Goal: Information Seeking & Learning: Learn about a topic

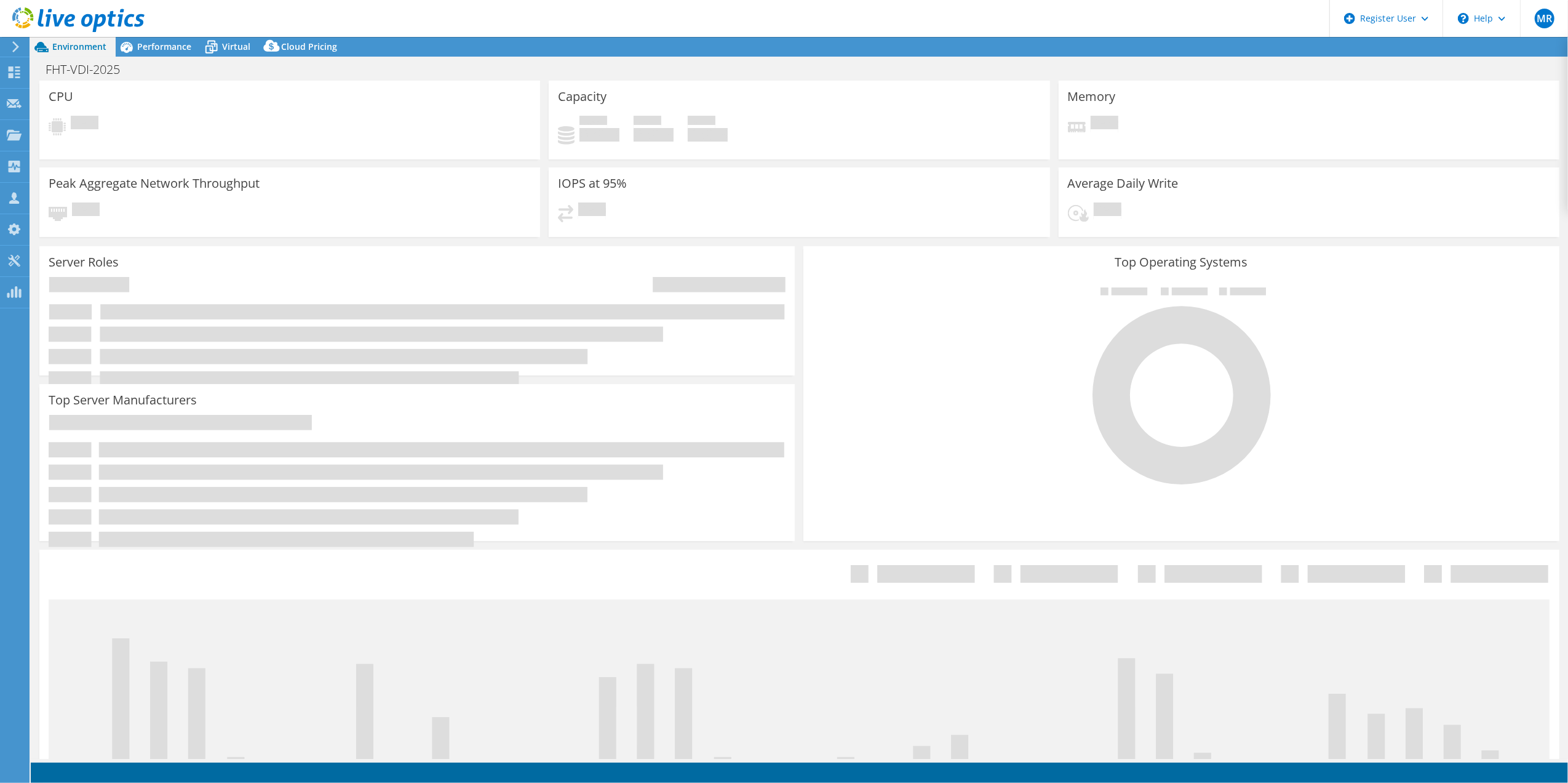
select select "USD"
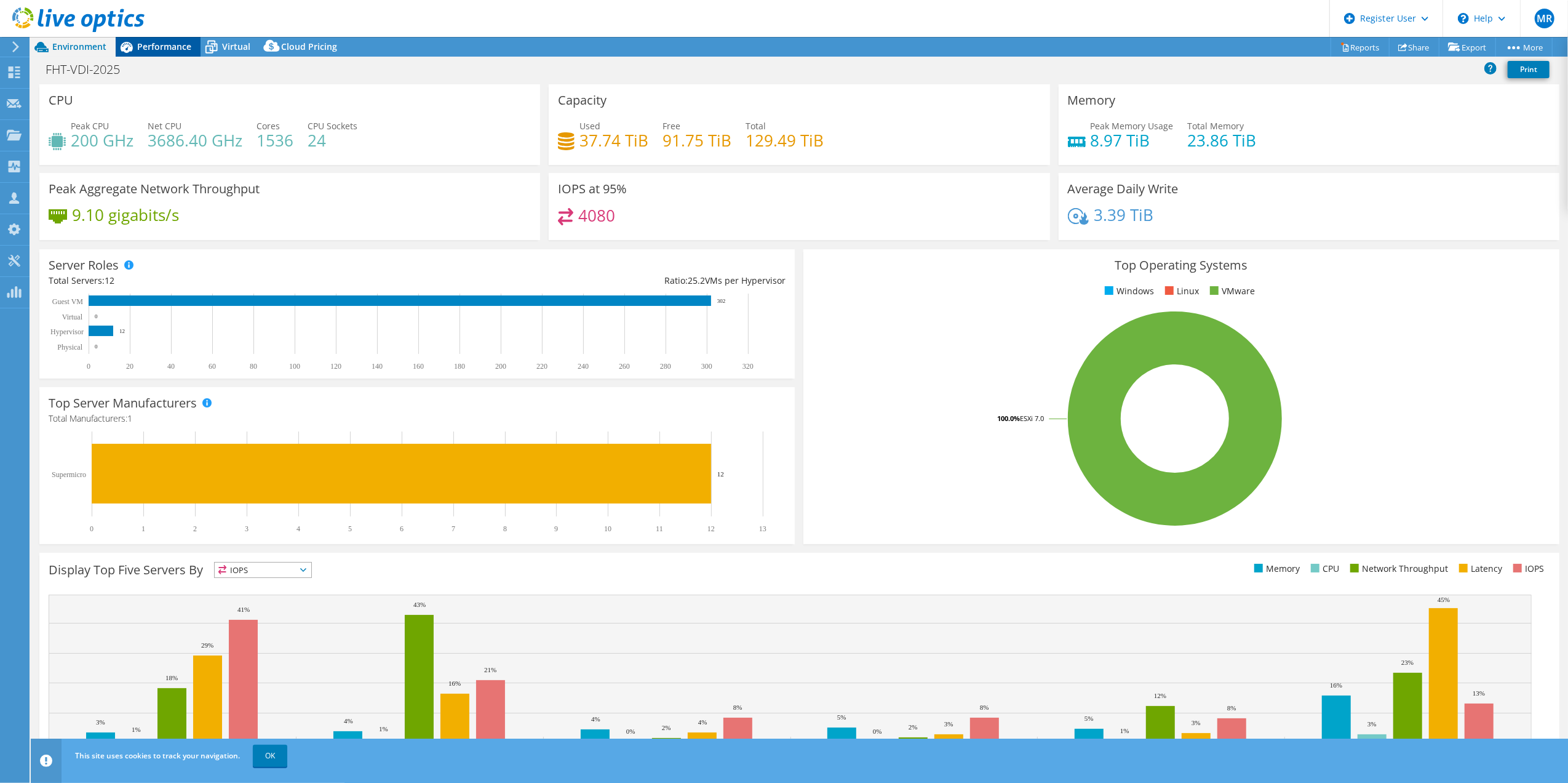
click at [154, 47] on span "Performance" at bounding box center [164, 46] width 54 height 11
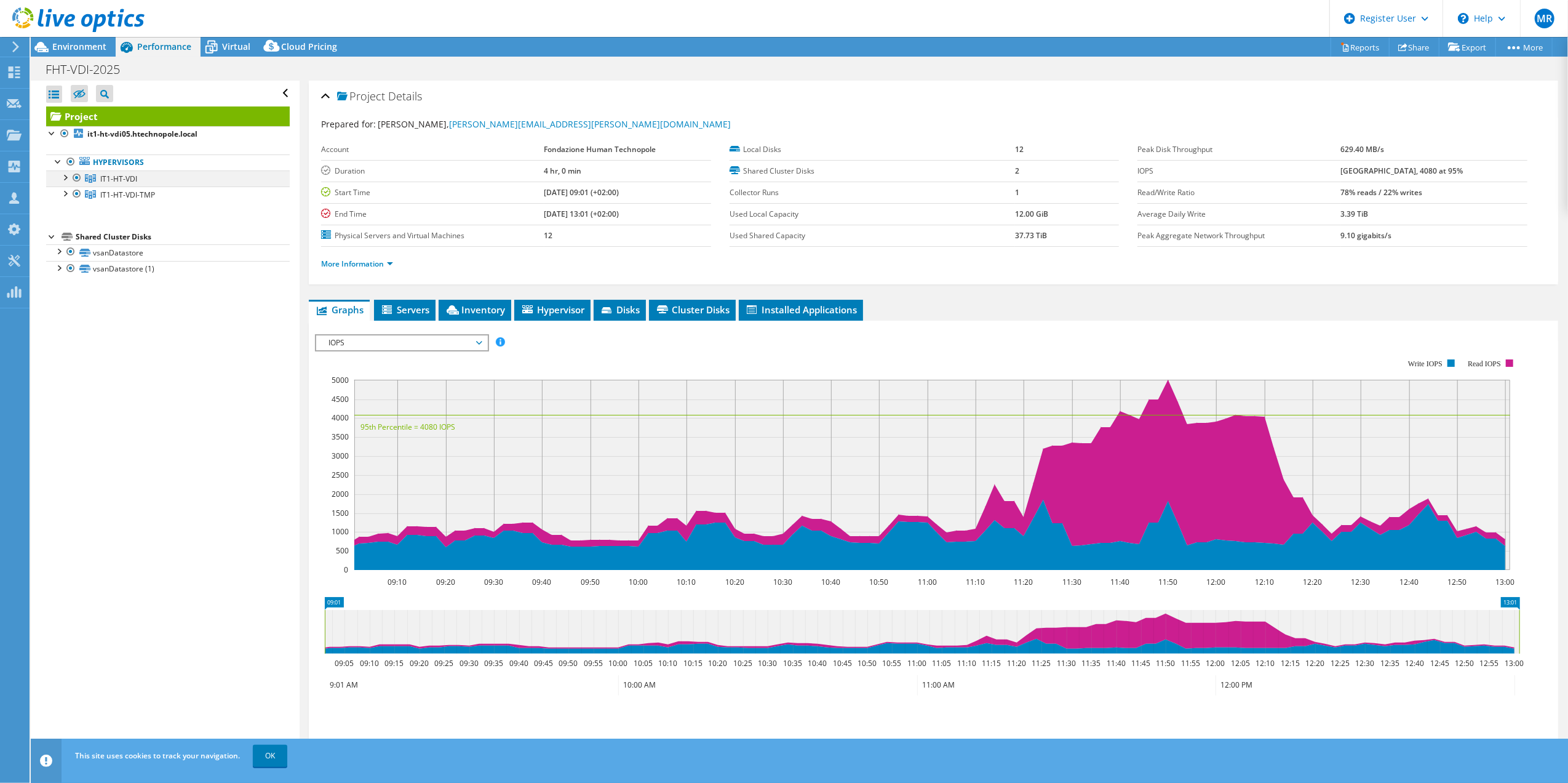
click at [63, 182] on div at bounding box center [64, 176] width 12 height 12
click at [67, 248] on div at bounding box center [64, 241] width 12 height 12
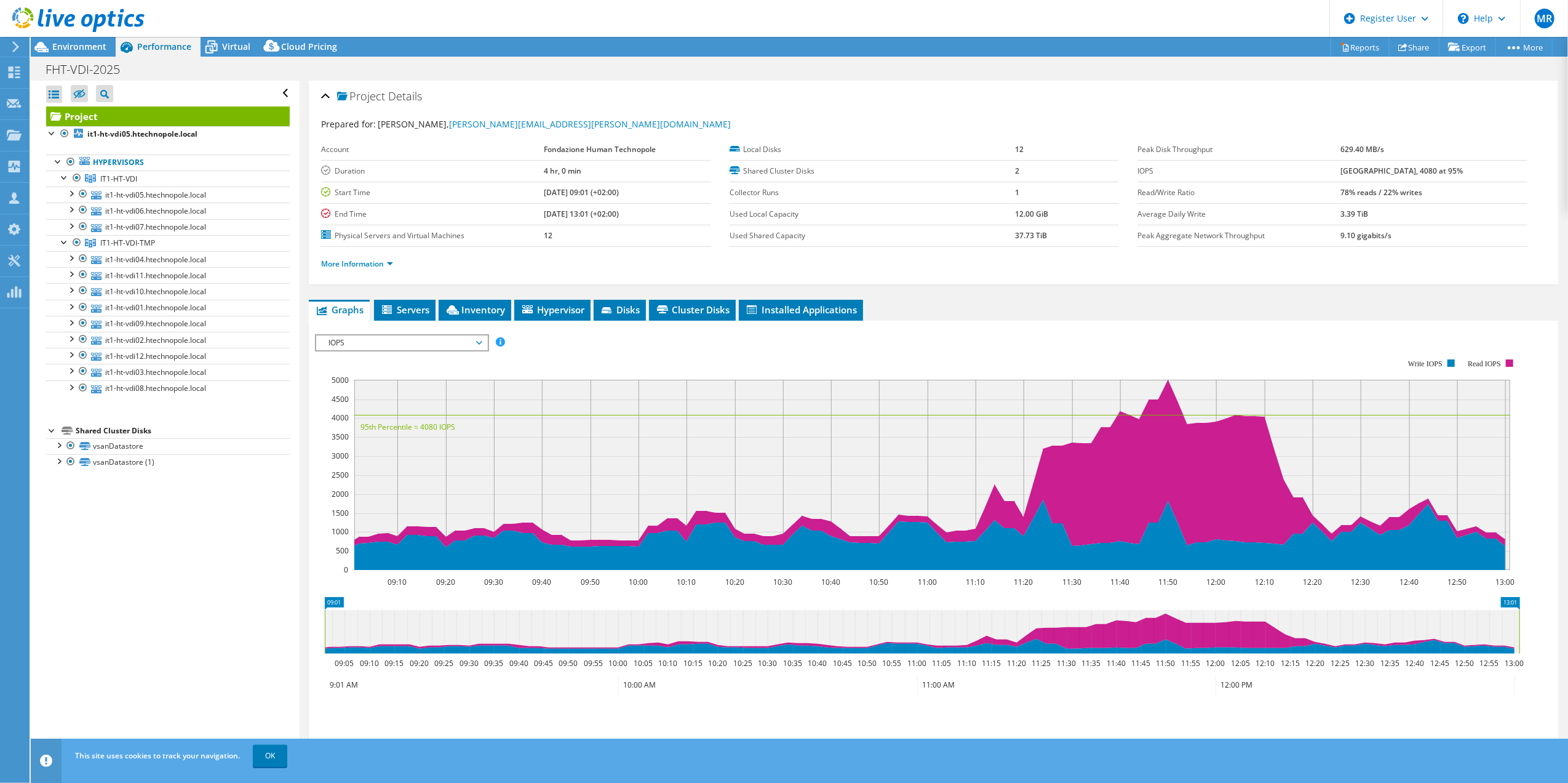
click at [400, 339] on span "IOPS" at bounding box center [401, 343] width 158 height 15
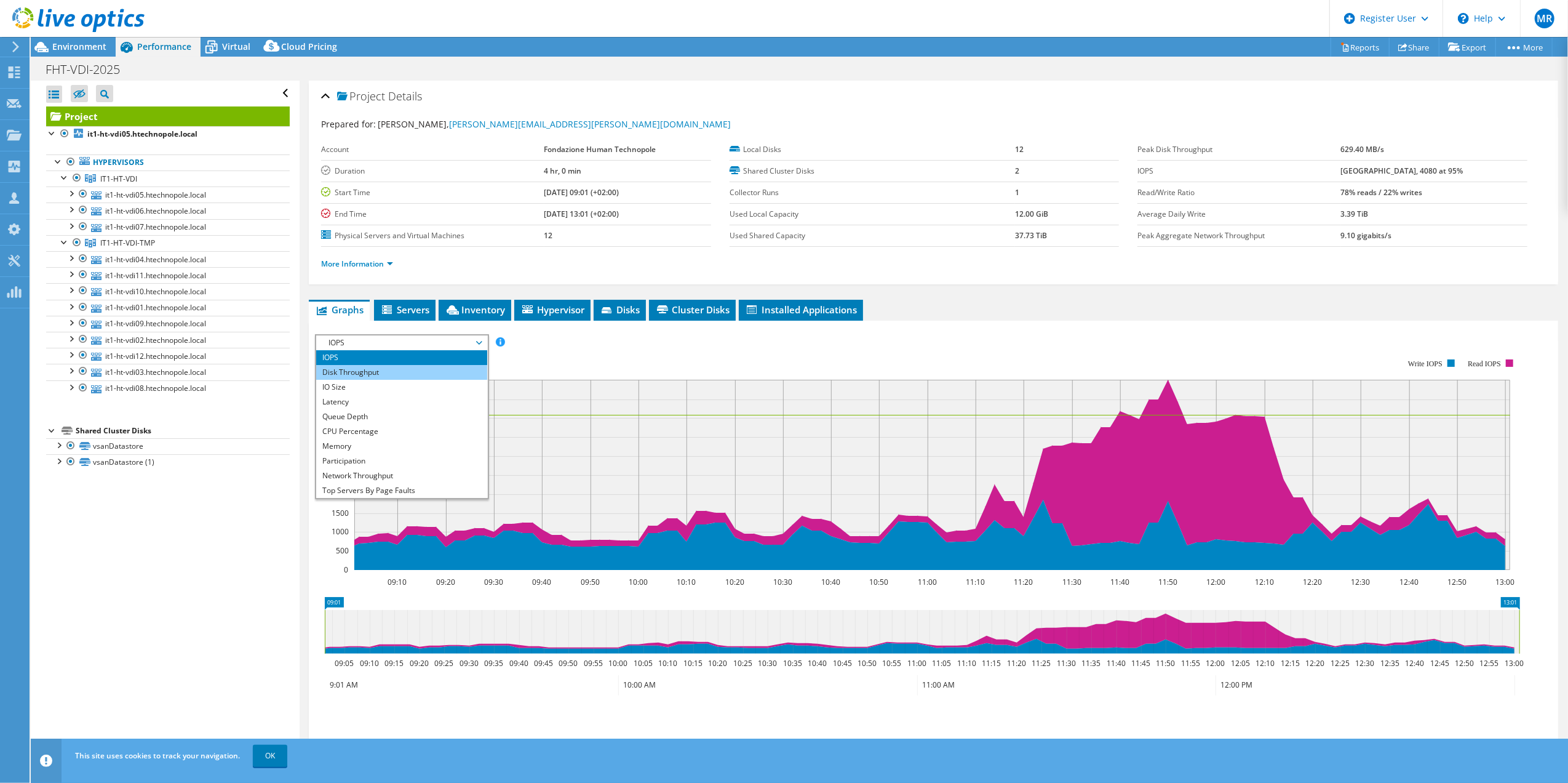
click at [395, 369] on li "Disk Throughput" at bounding box center [401, 372] width 171 height 15
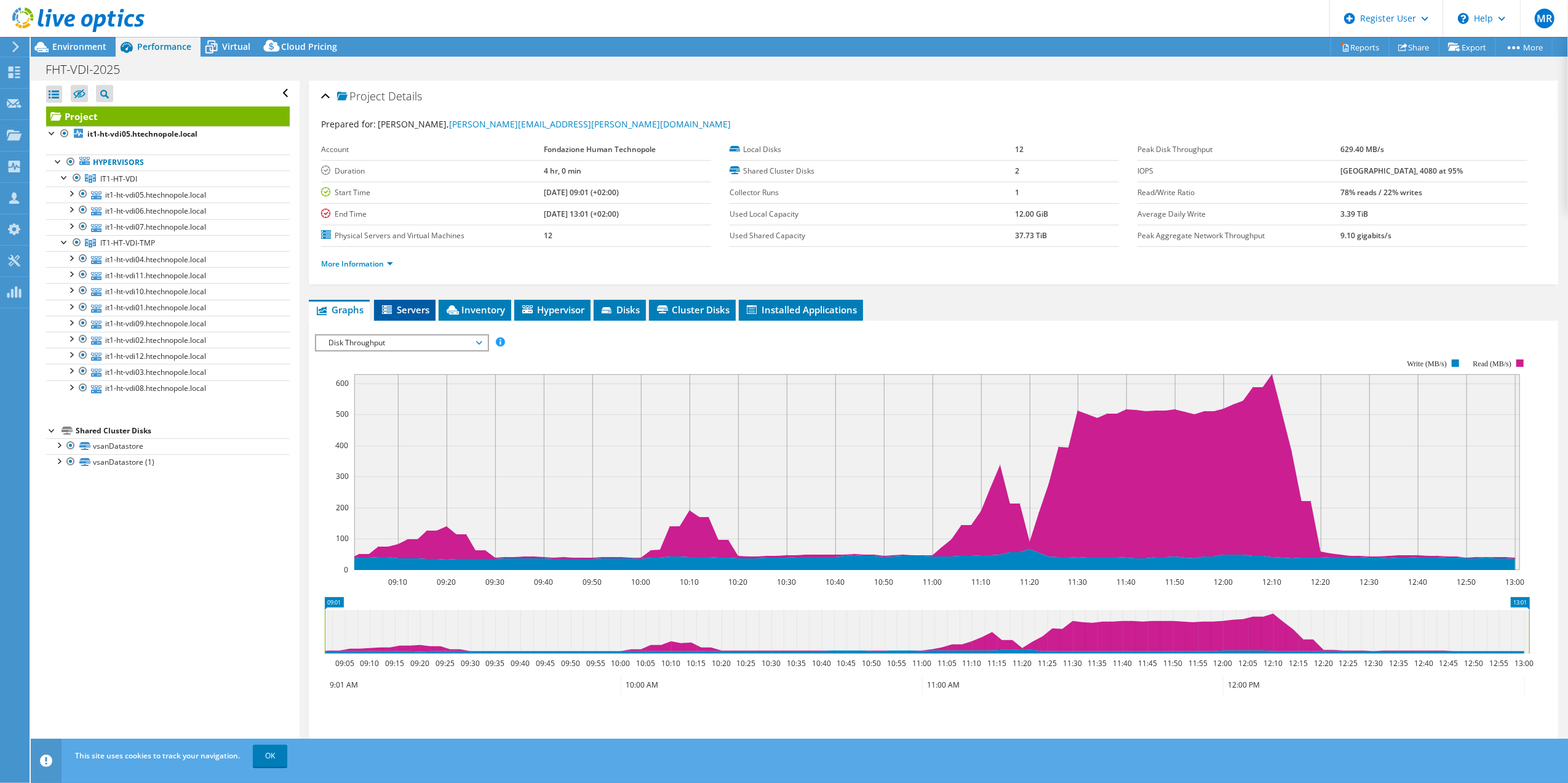
click at [411, 313] on span "Servers" at bounding box center [405, 309] width 50 height 12
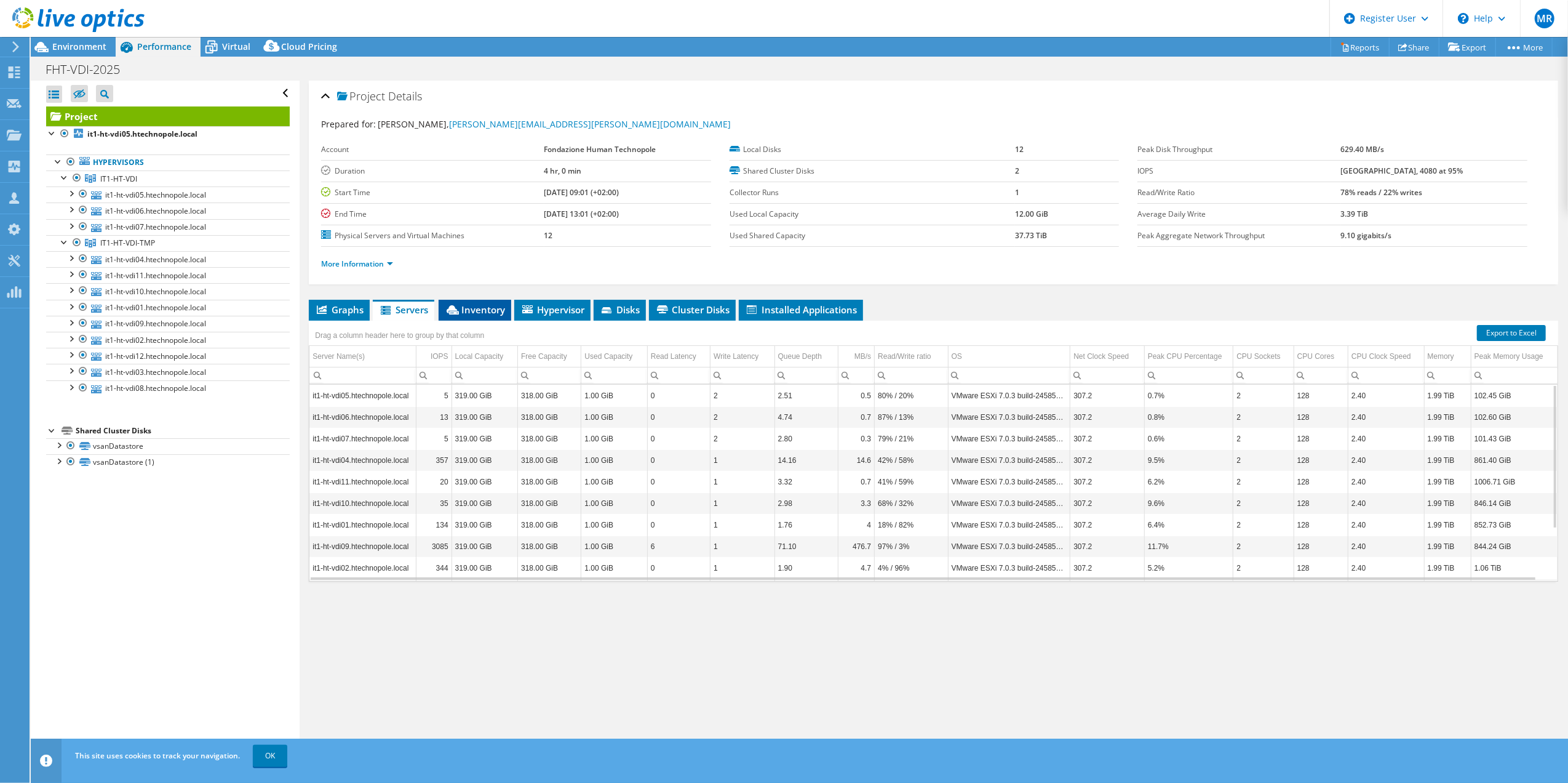
click at [461, 306] on span "Inventory" at bounding box center [475, 309] width 60 height 12
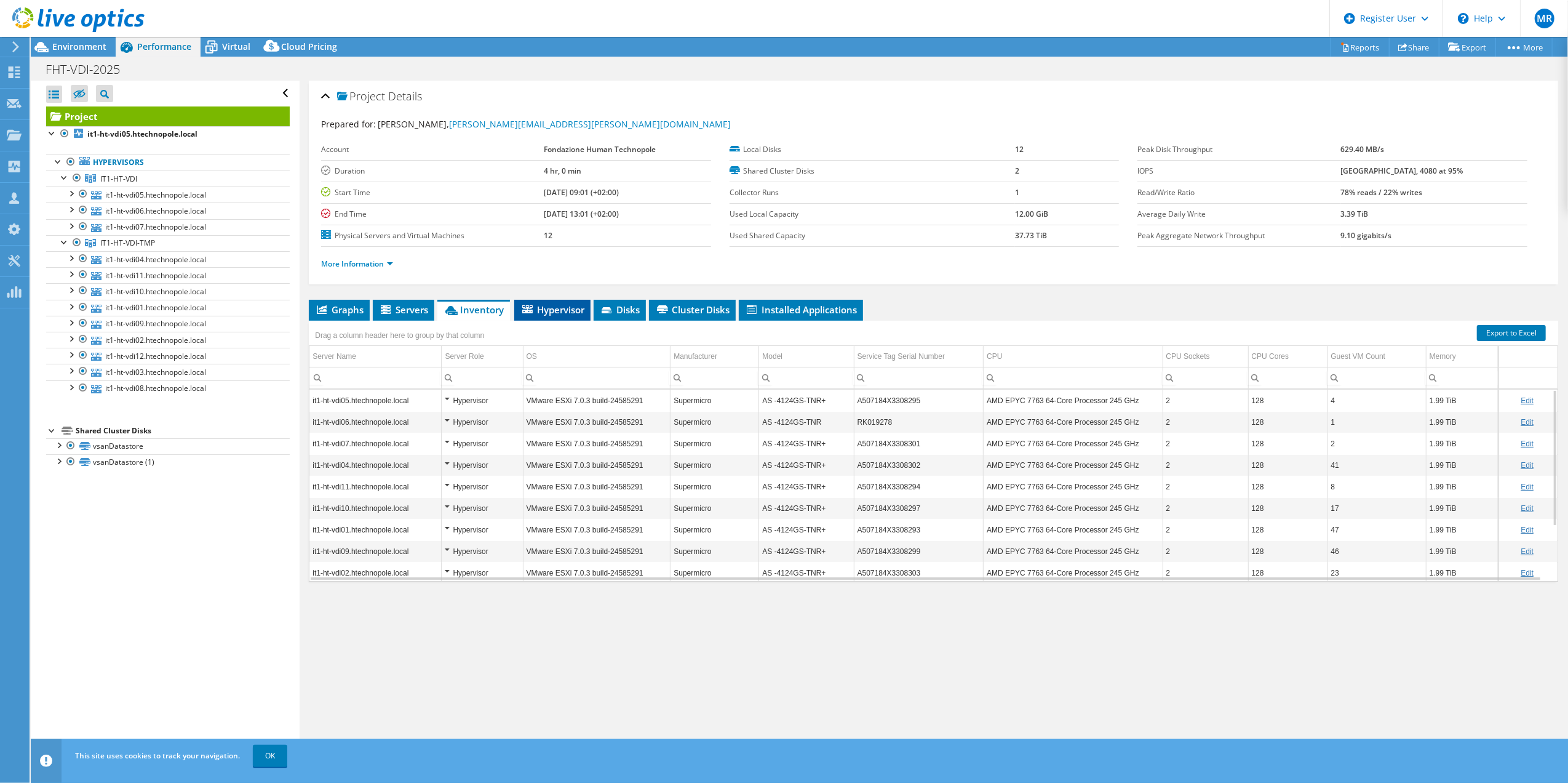
click at [560, 311] on span "Hypervisor" at bounding box center [552, 309] width 64 height 12
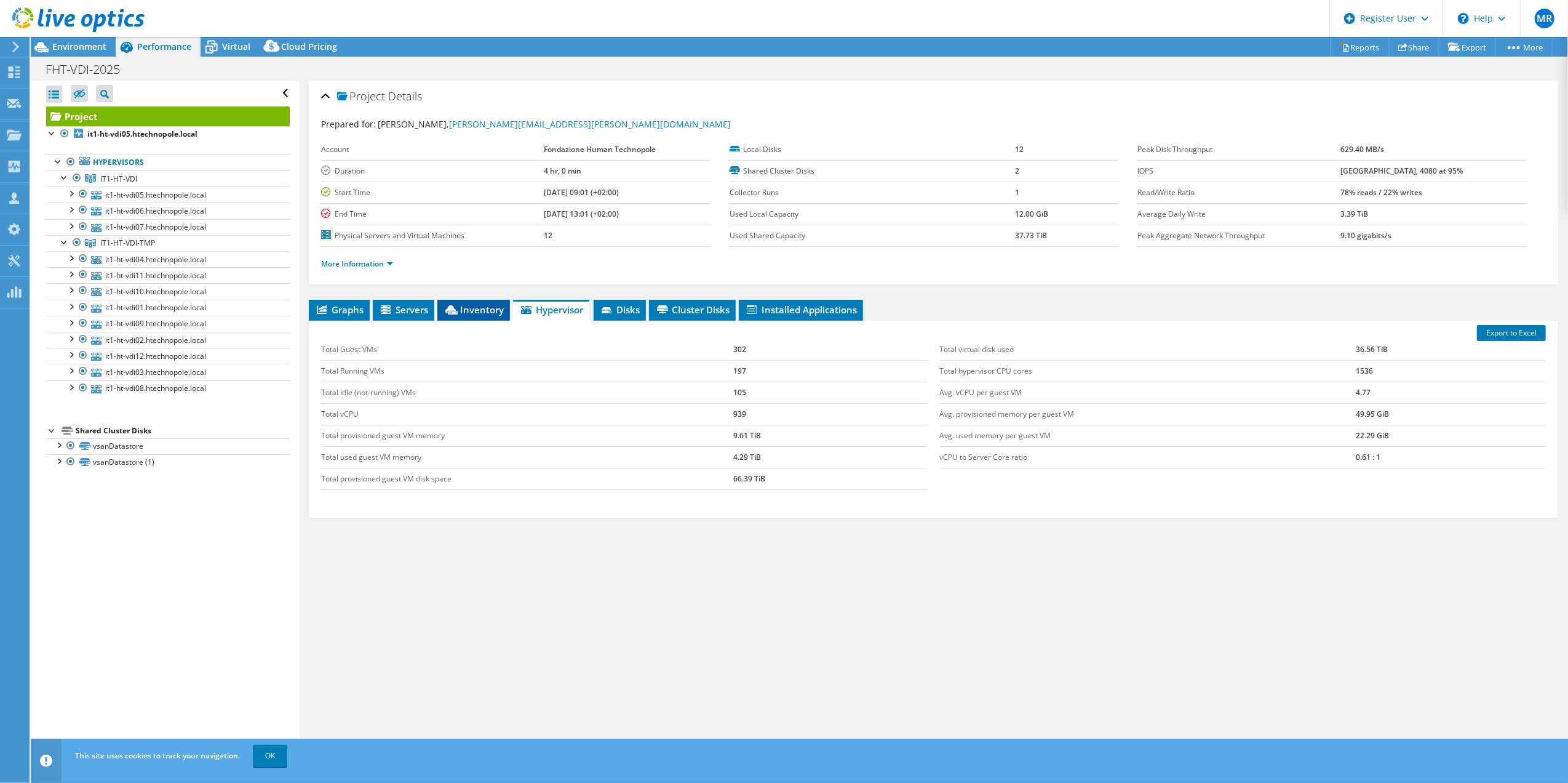
click at [479, 308] on span "Inventory" at bounding box center [473, 309] width 60 height 12
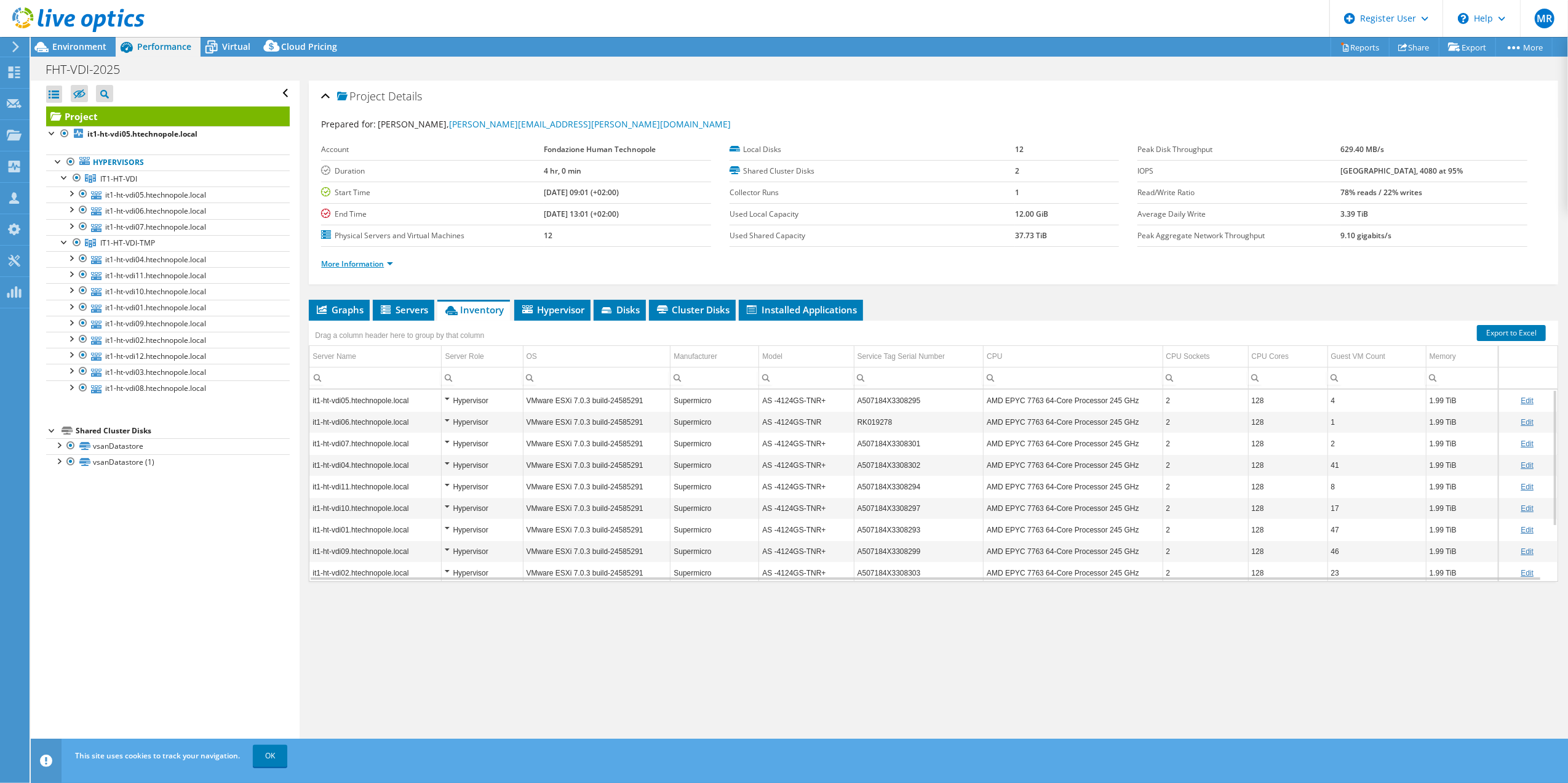
click at [390, 263] on link "More Information" at bounding box center [357, 264] width 72 height 10
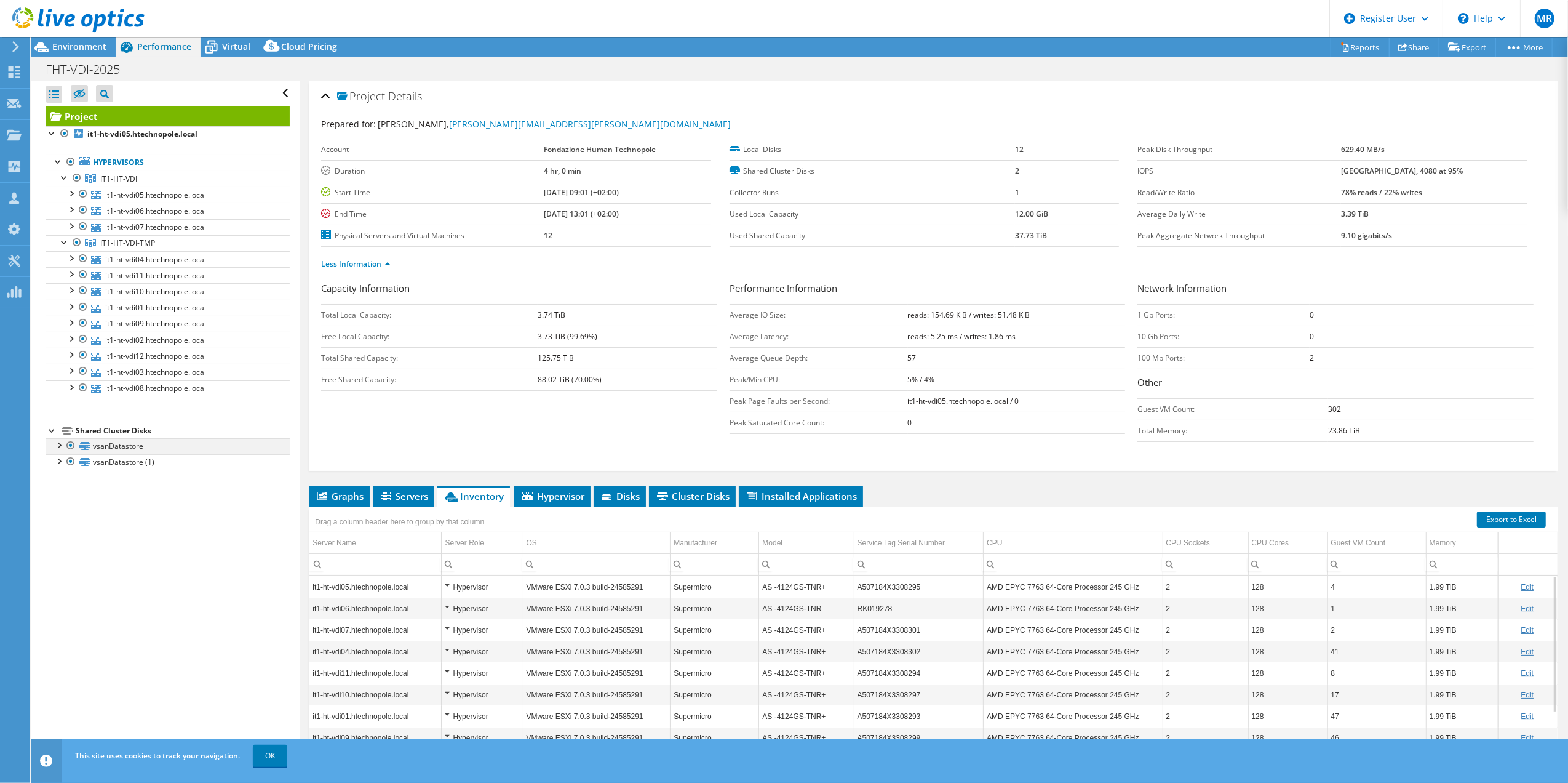
click at [56, 446] on div at bounding box center [58, 444] width 12 height 12
click at [59, 515] on div at bounding box center [58, 508] width 12 height 12
